Goal: Task Accomplishment & Management: Manage account settings

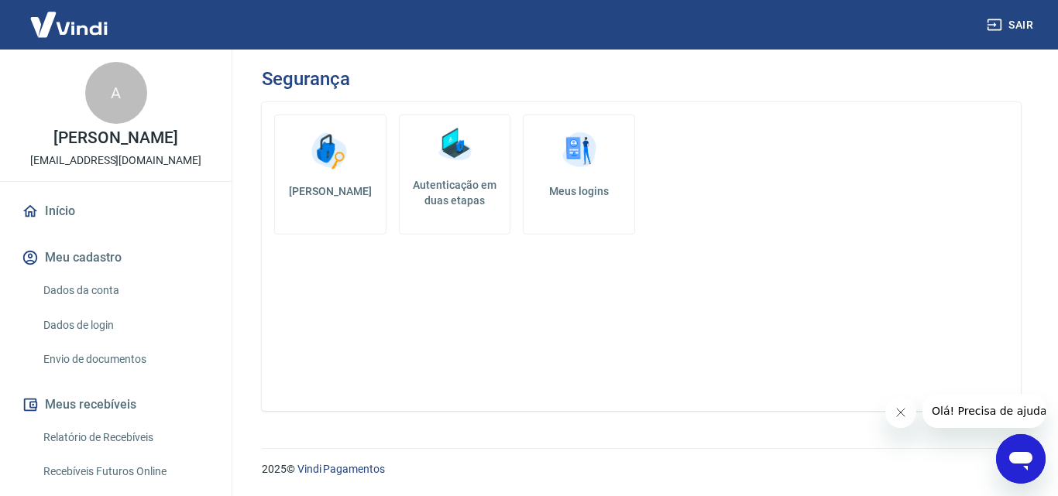
click at [63, 211] on link "Início" at bounding box center [116, 211] width 194 height 34
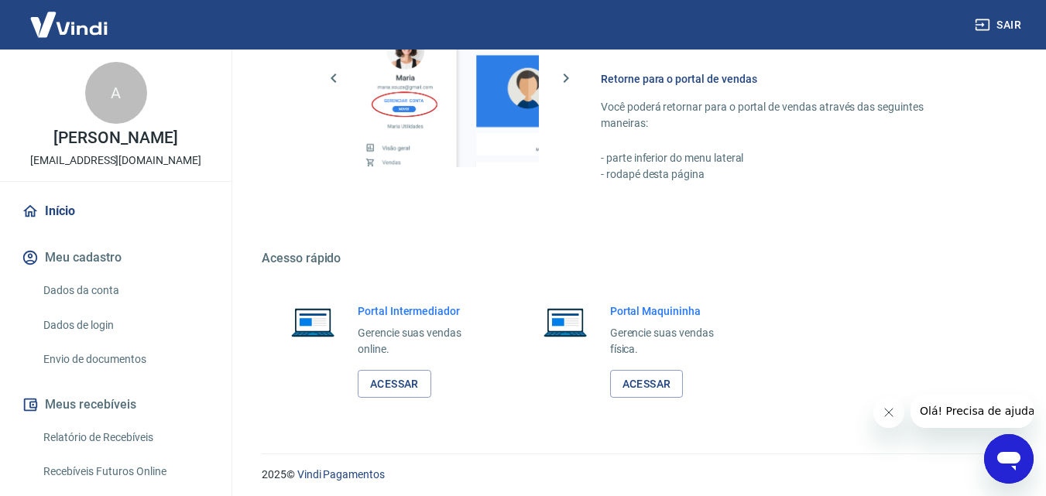
scroll to position [935, 0]
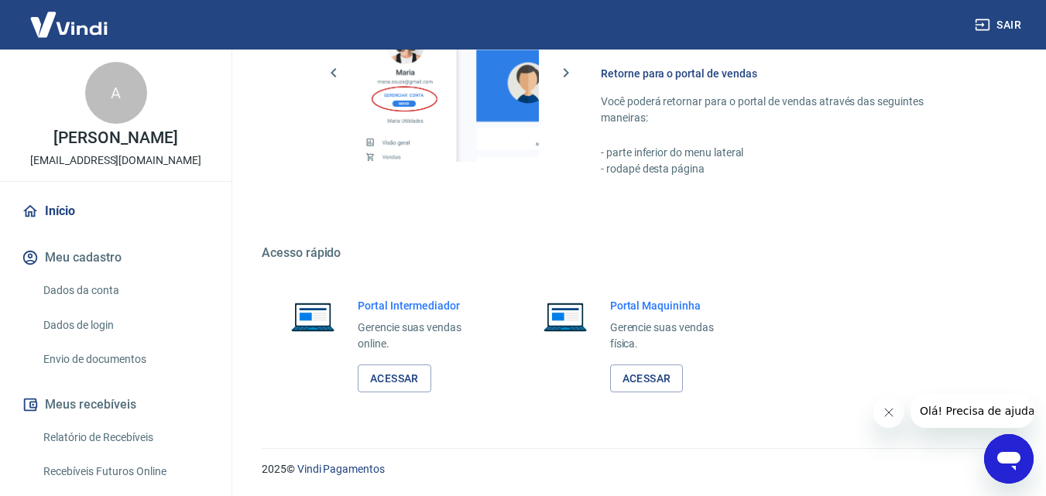
click at [91, 290] on link "Dados da conta" at bounding box center [125, 291] width 176 height 32
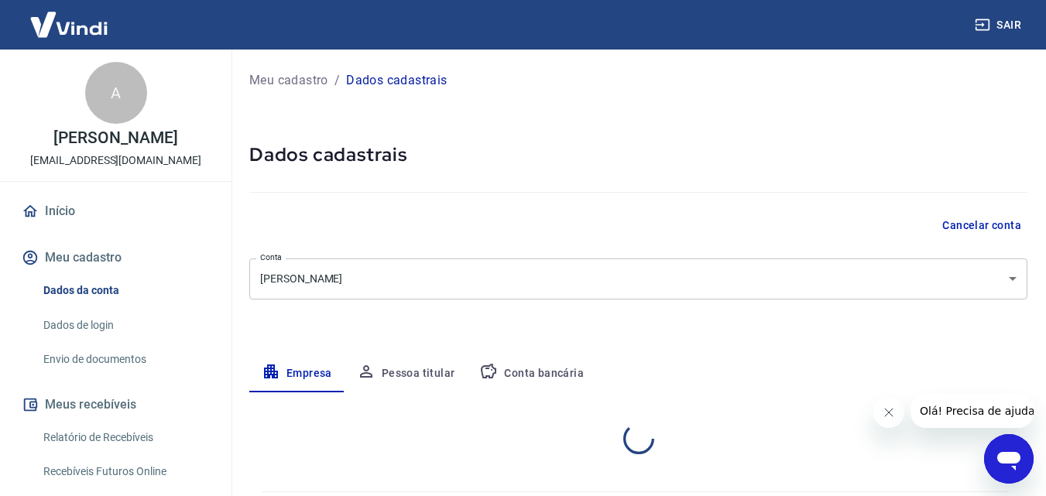
select select "MG"
select select "business"
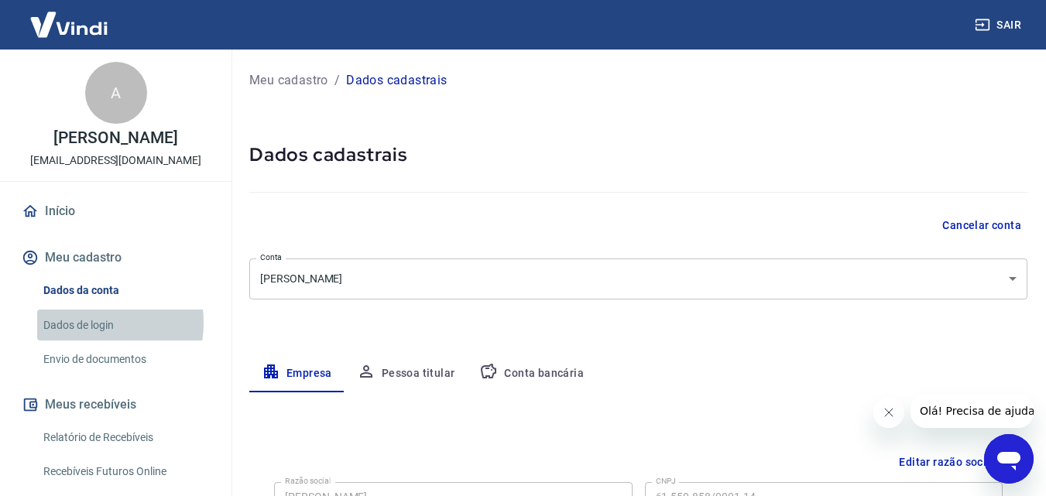
click at [82, 323] on link "Dados de login" at bounding box center [125, 326] width 176 height 32
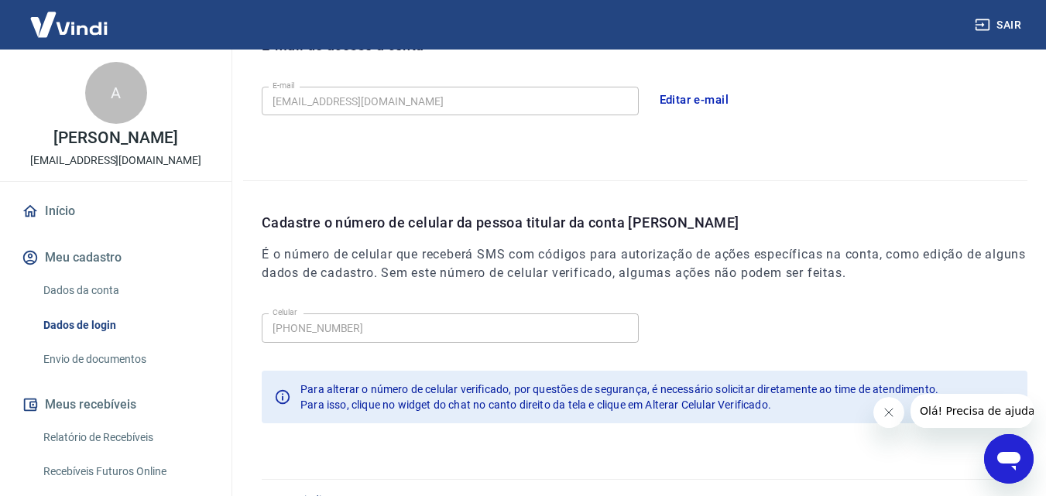
scroll to position [496, 0]
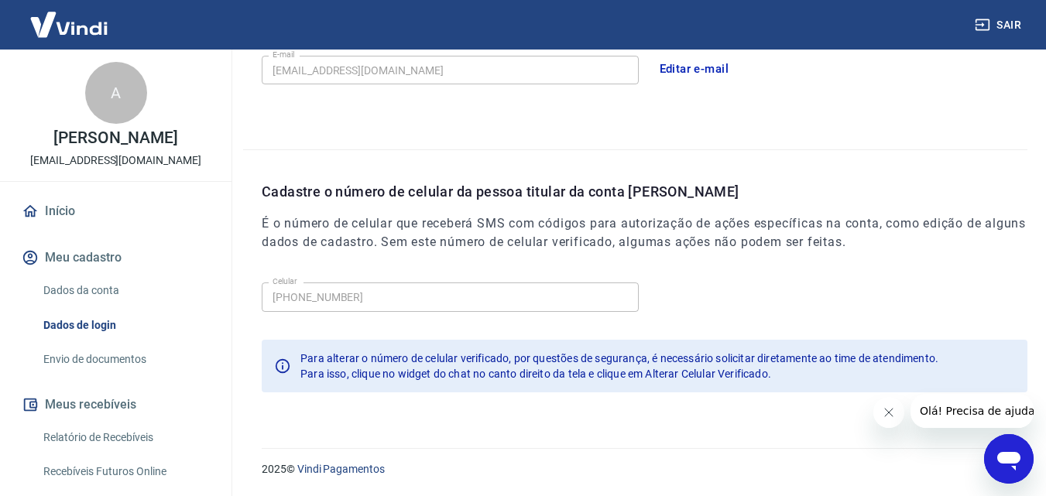
click at [124, 359] on link "Envio de documentos" at bounding box center [125, 360] width 176 height 32
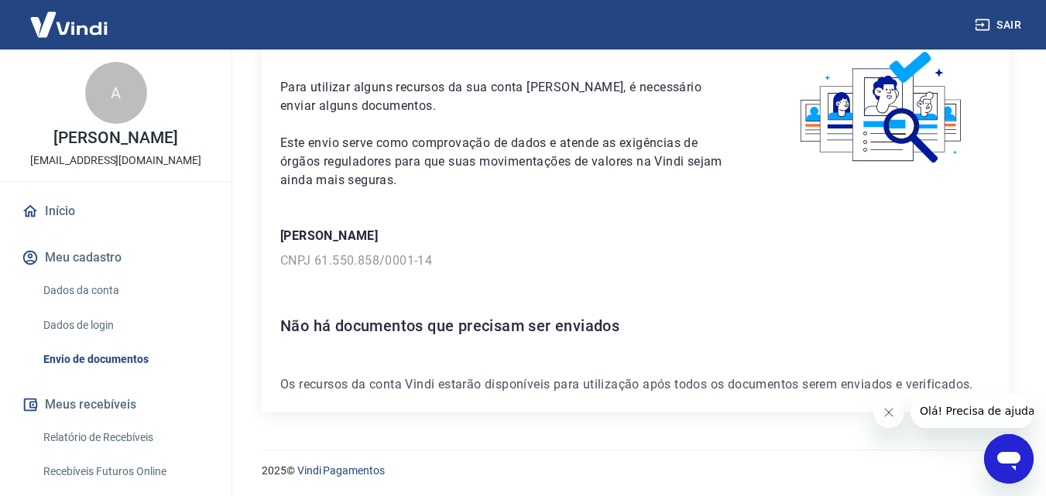
scroll to position [84, 0]
click at [102, 407] on button "Meus recebíveis" at bounding box center [116, 405] width 194 height 34
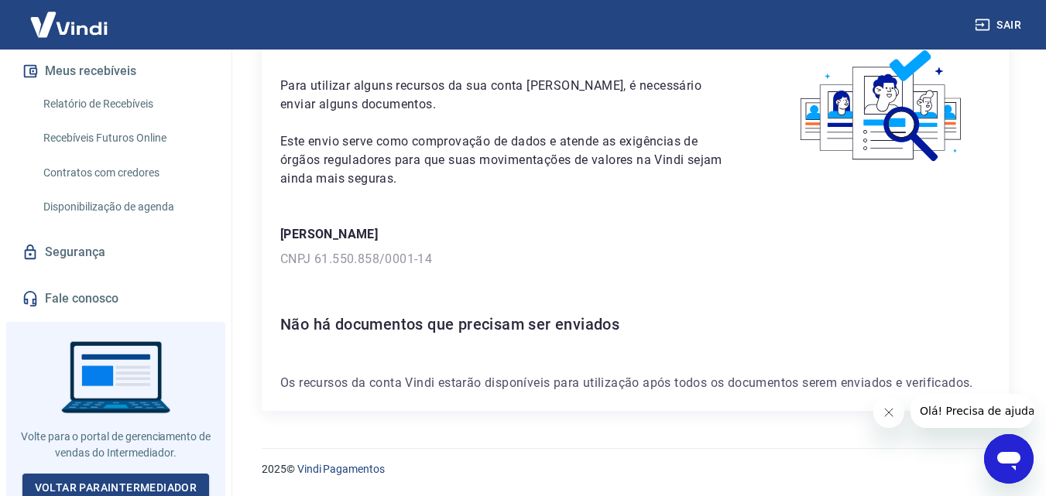
scroll to position [341, 0]
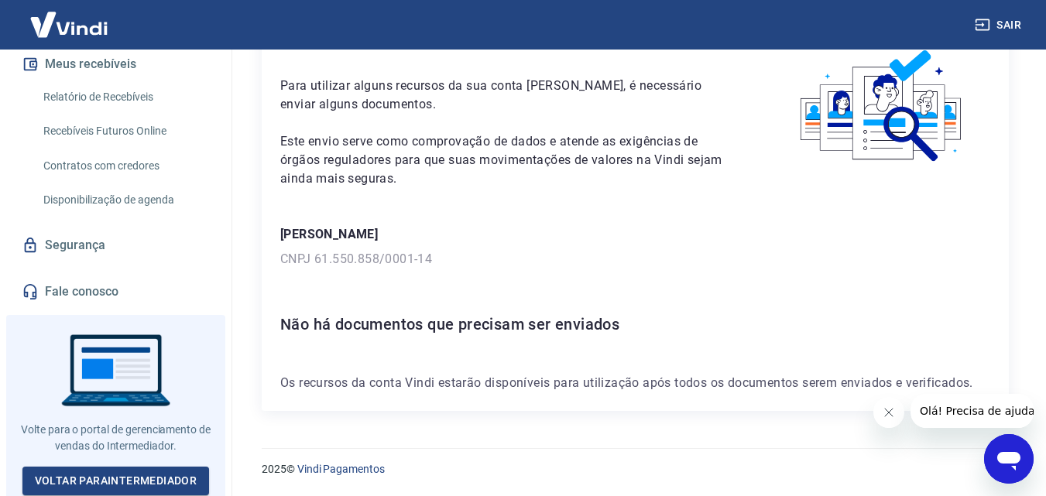
click at [77, 245] on link "Segurança" at bounding box center [116, 245] width 194 height 34
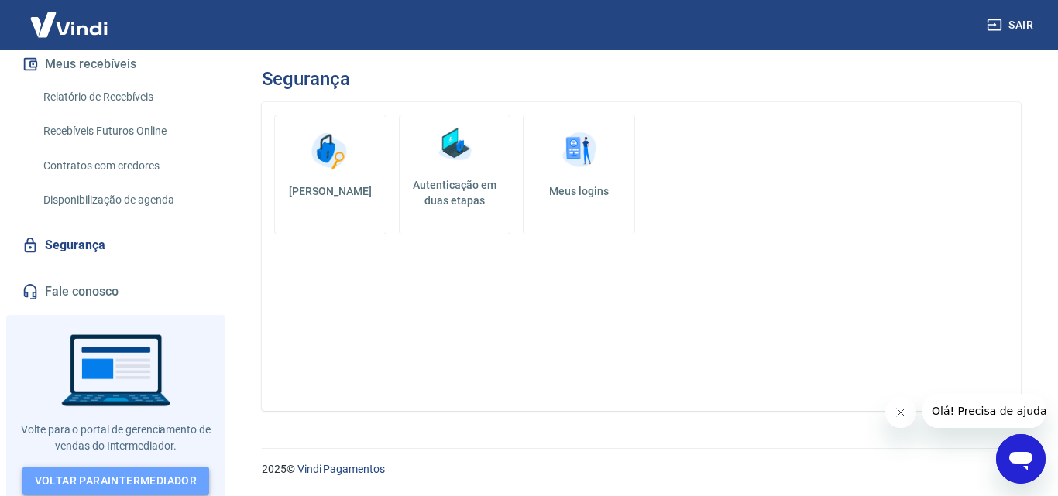
click at [150, 475] on link "Voltar para Intermediador" at bounding box center [115, 481] width 187 height 29
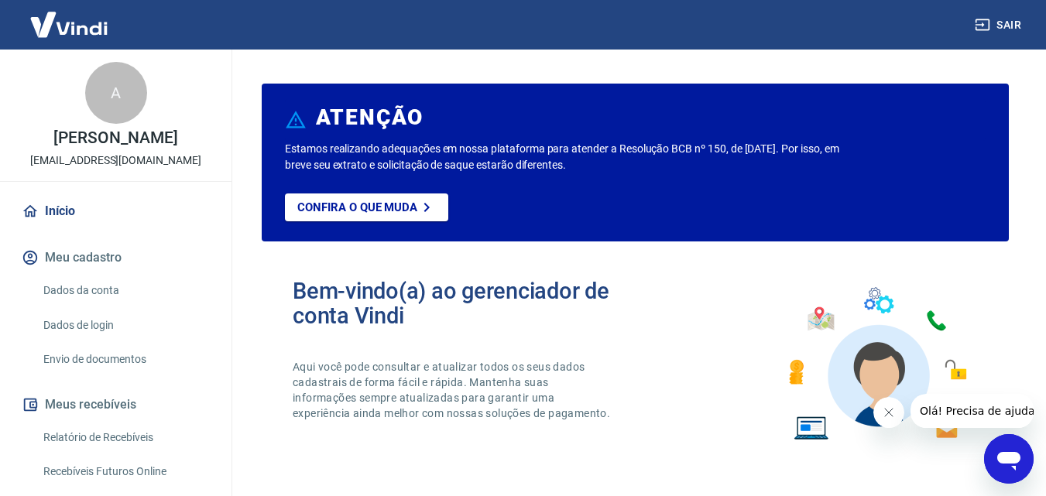
click at [116, 86] on div "A" at bounding box center [116, 93] width 62 height 62
click at [112, 94] on div "A" at bounding box center [116, 93] width 62 height 62
